Goal: Check status

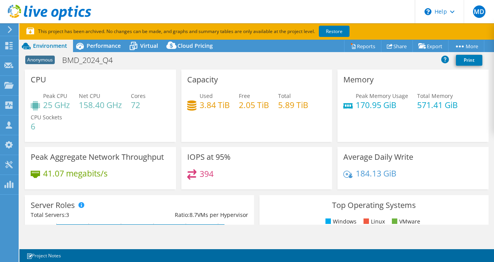
select select "USD"
click at [300, 61] on div "Anonymous BMD_2024_Q4 Print" at bounding box center [256, 60] width 475 height 14
click at [88, 43] on span "Performance" at bounding box center [104, 45] width 34 height 7
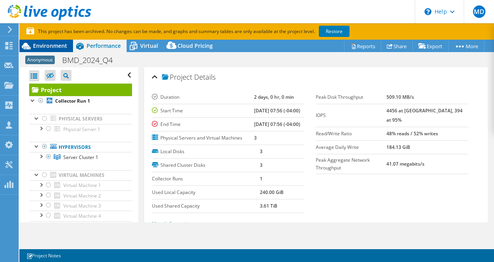
click at [61, 47] on span "Environment" at bounding box center [50, 45] width 34 height 7
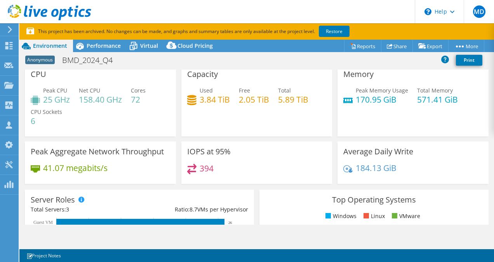
scroll to position [5, 0]
